Goal: Task Accomplishment & Management: Use online tool/utility

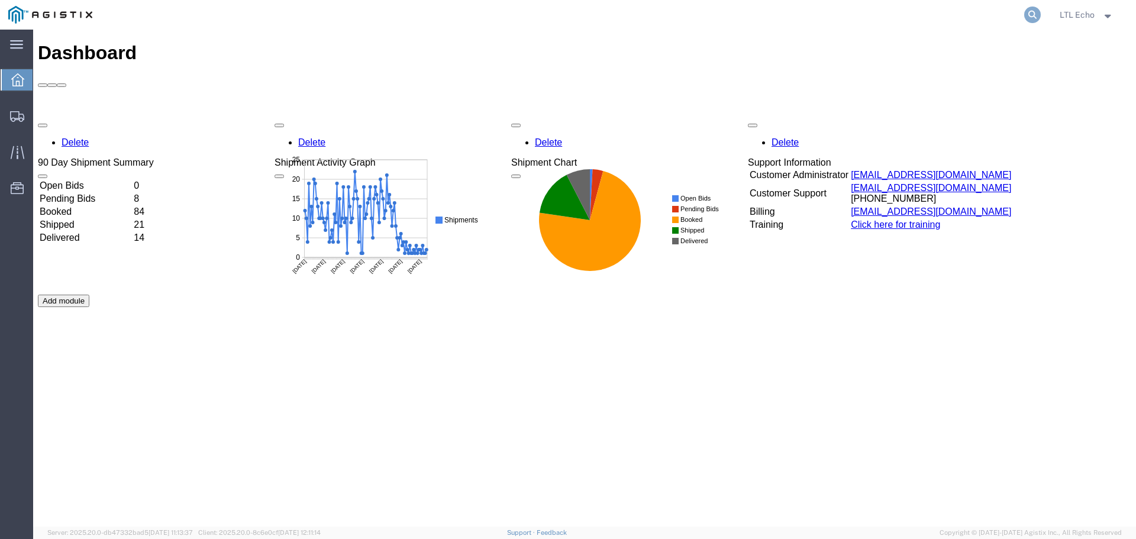
click at [1026, 14] on icon at bounding box center [1032, 15] width 17 height 17
click at [907, 11] on input "search" at bounding box center [845, 15] width 360 height 28
paste input "57035902"
type input "57035902"
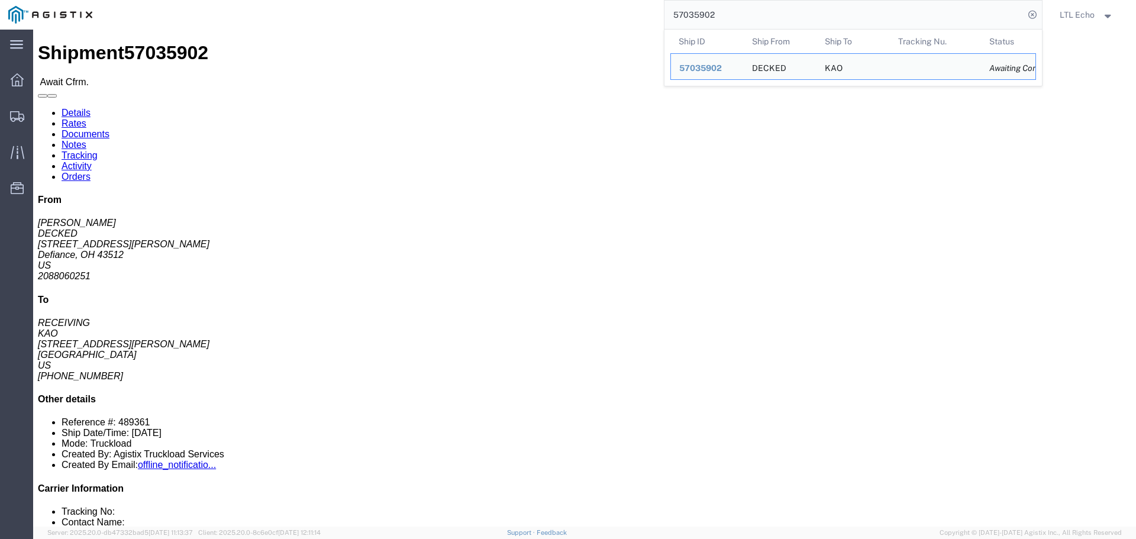
drag, startPoint x: 70, startPoint y: 44, endPoint x: 218, endPoint y: 71, distance: 151.0
click link "Rates"
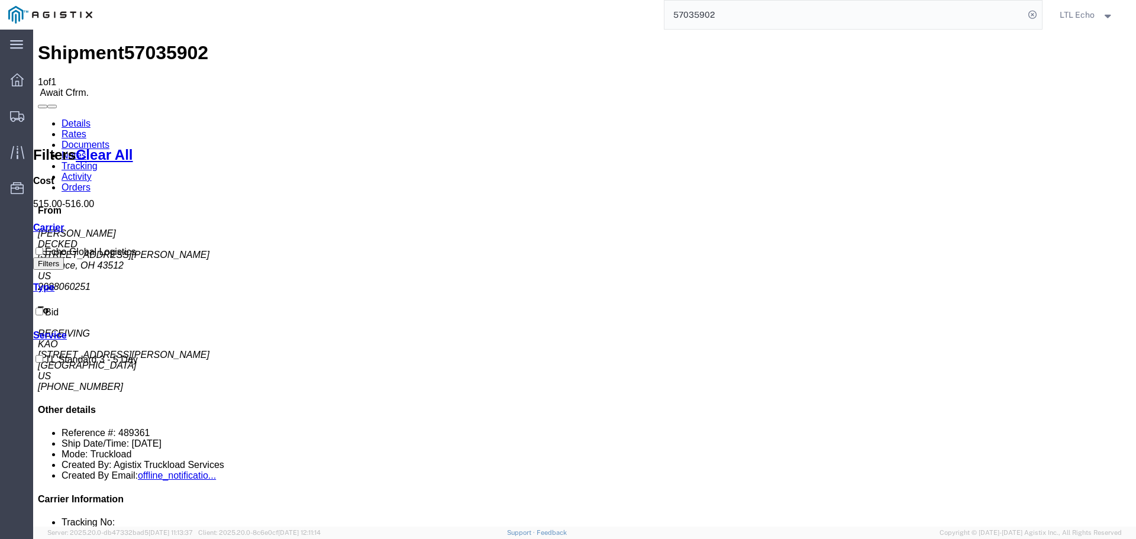
click at [68, 118] on link "Details" at bounding box center [76, 123] width 29 height 10
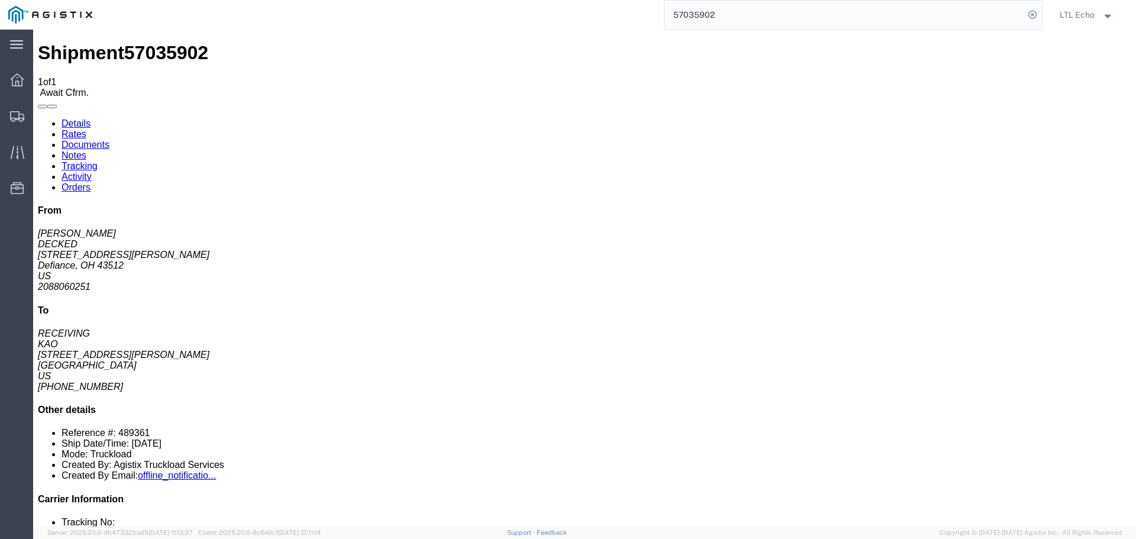
click b "6300648"
copy b "6300648"
click p "Bill Of Lading: 489361 Purchase Order: 6300648 Customer Ref: 57035902"
click b "489361"
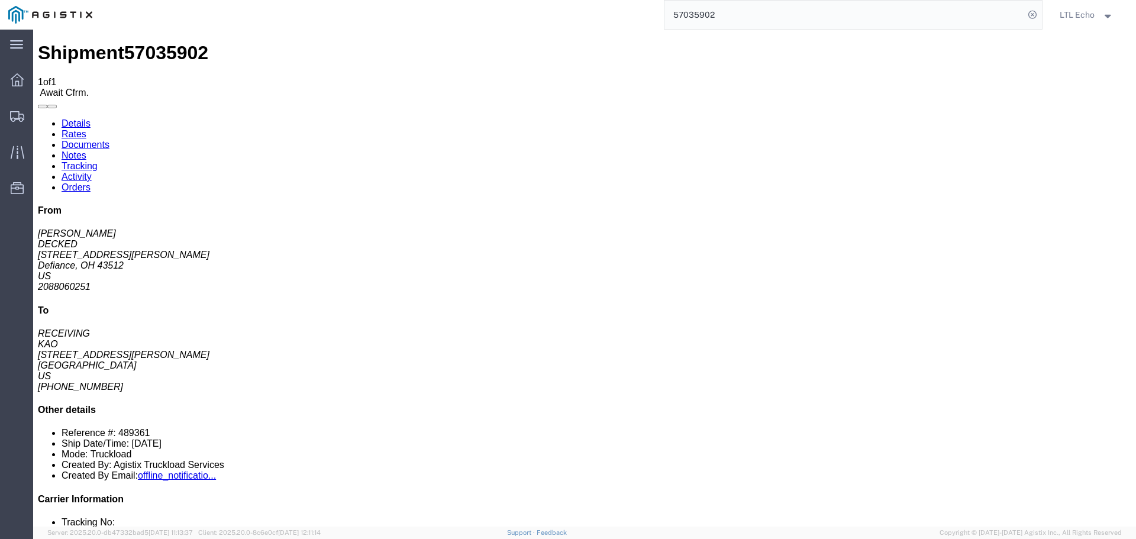
click b "489361"
copy b "489361"
click link "Confirm"
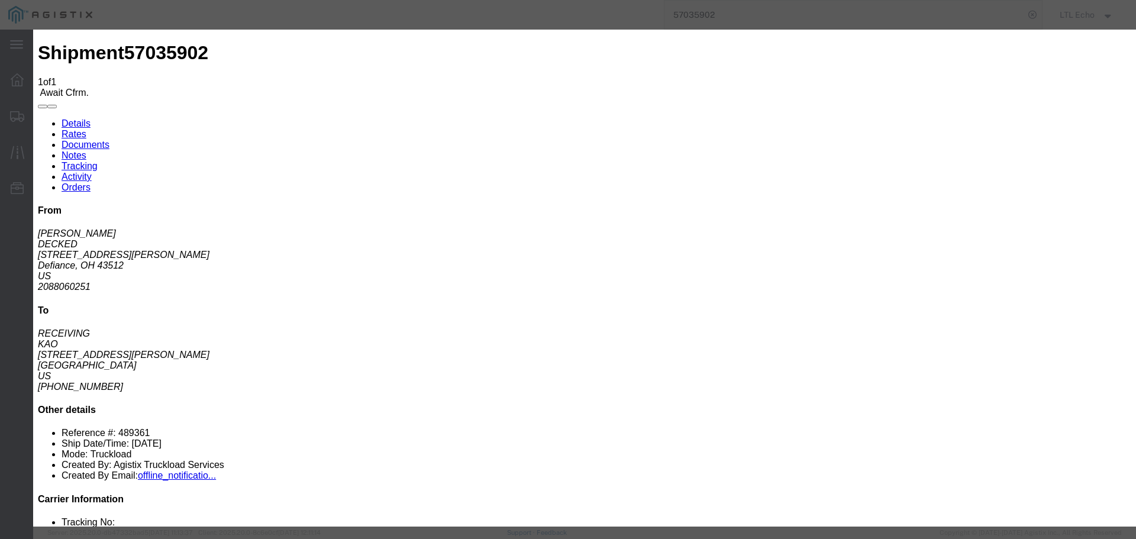
click div
click input "checkbox"
checkbox input "true"
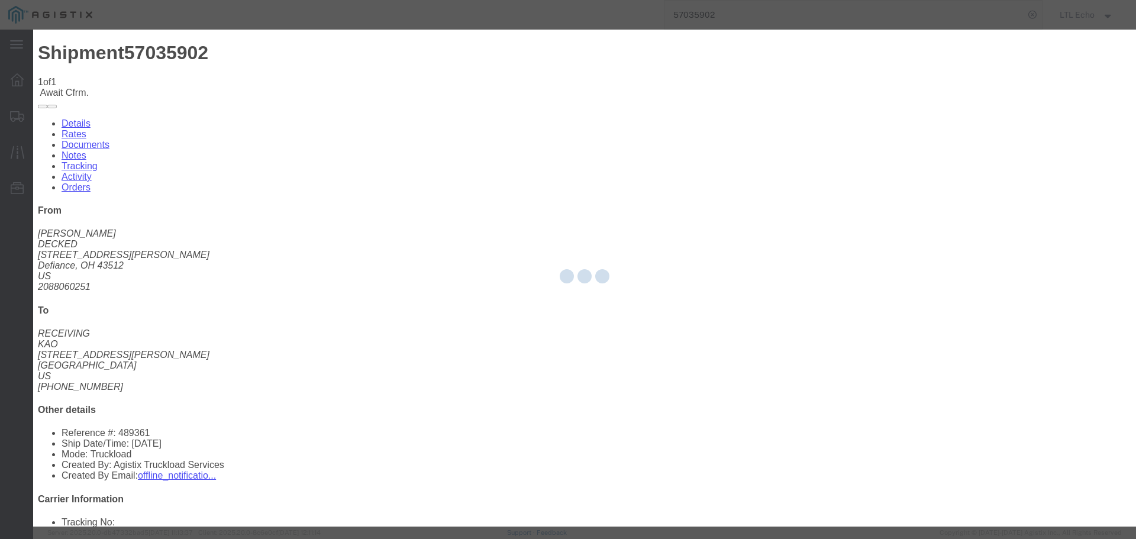
type input "LTL Echo"
type input "+ 8005116111"
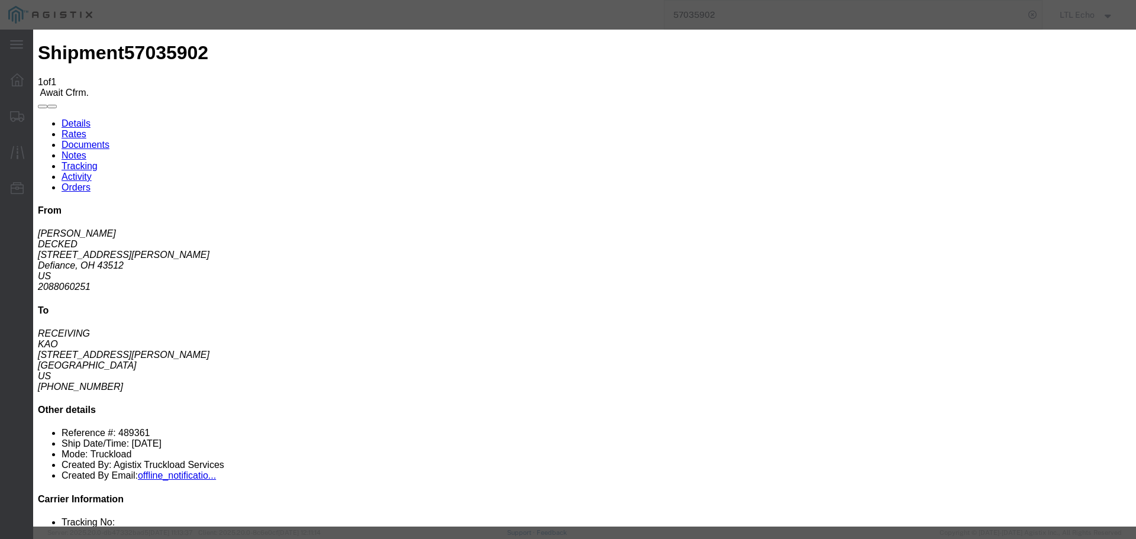
click input "text"
type input "64577146"
click button "Submit"
